Goal: Transaction & Acquisition: Purchase product/service

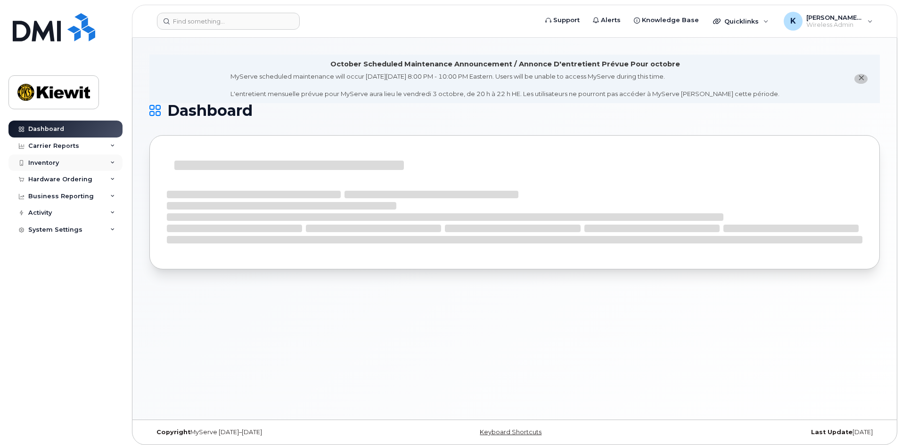
click at [79, 160] on div "Inventory" at bounding box center [65, 163] width 114 height 17
click at [77, 168] on div "Inventory" at bounding box center [65, 163] width 114 height 17
click at [82, 188] on div "Business Reporting" at bounding box center [65, 196] width 114 height 17
click at [81, 184] on div "Hardware Ordering" at bounding box center [65, 179] width 114 height 17
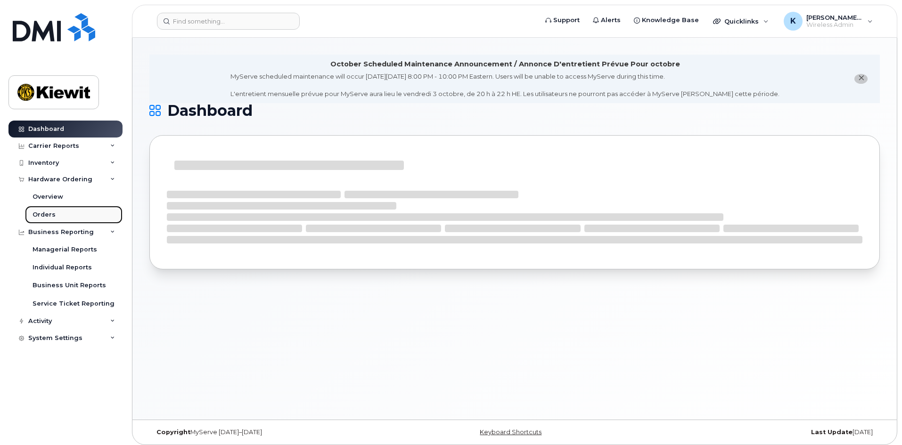
click at [68, 211] on link "Orders" at bounding box center [74, 215] width 98 height 18
click at [69, 231] on div "Business Reporting" at bounding box center [60, 233] width 65 height 8
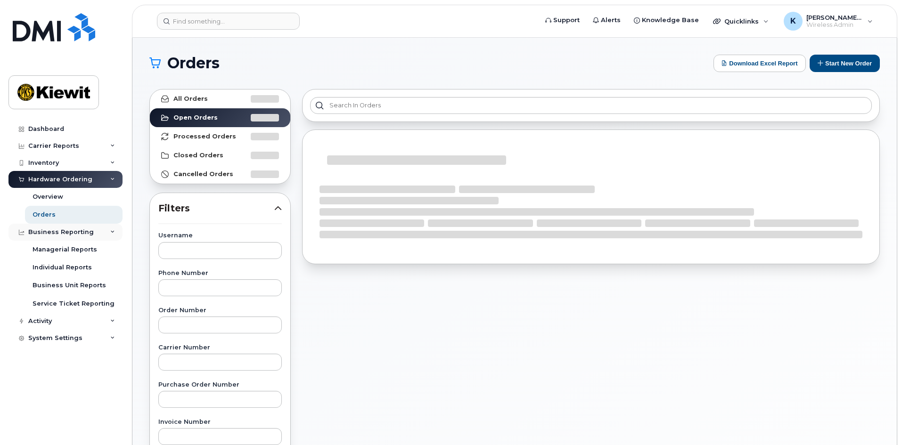
click at [75, 228] on div "Business Reporting" at bounding box center [65, 232] width 114 height 17
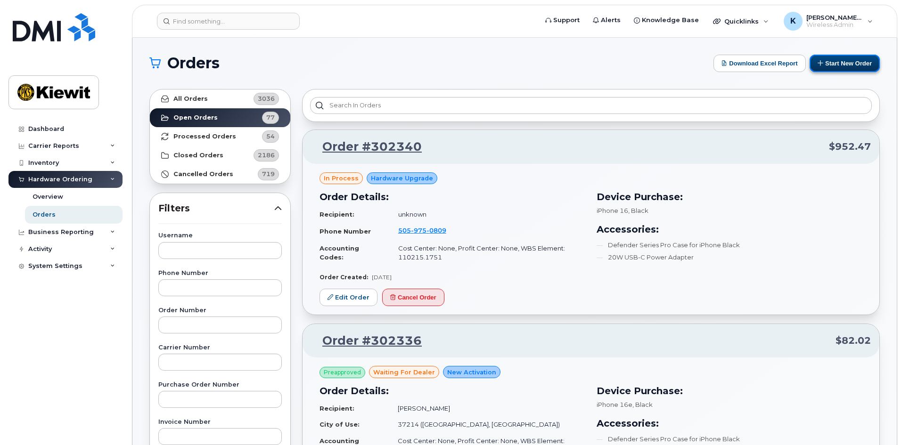
click at [812, 62] on button "Start New Order" at bounding box center [844, 63] width 70 height 17
